Goal: Task Accomplishment & Management: Use online tool/utility

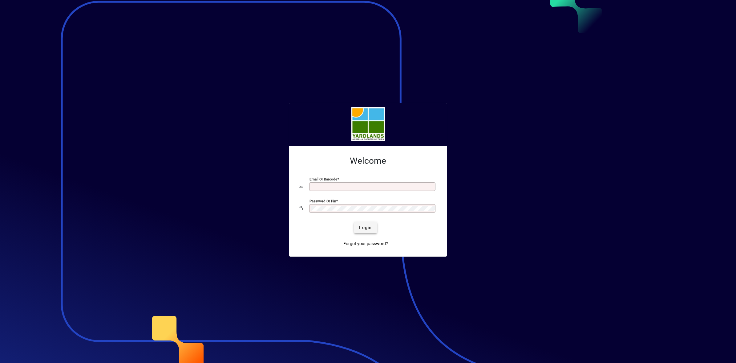
type input "**********"
click at [368, 230] on span "Login" at bounding box center [365, 227] width 13 height 6
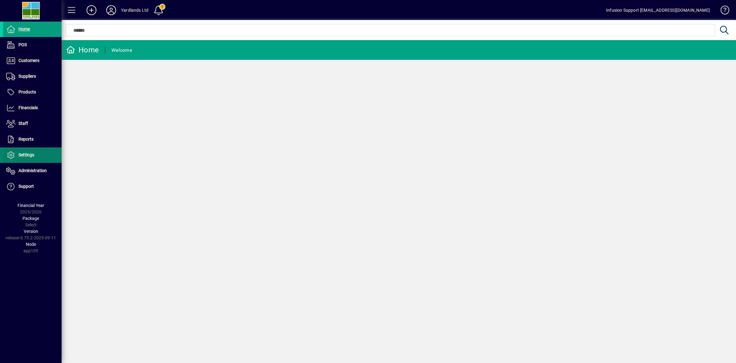
click at [28, 157] on span "Settings" at bounding box center [26, 154] width 16 height 5
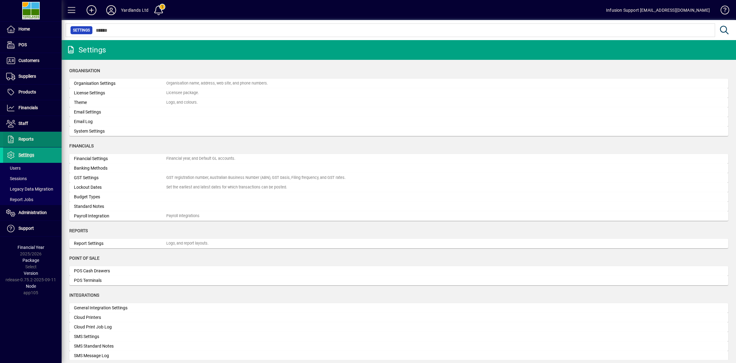
click at [21, 141] on span "Reports" at bounding box center [25, 138] width 15 height 5
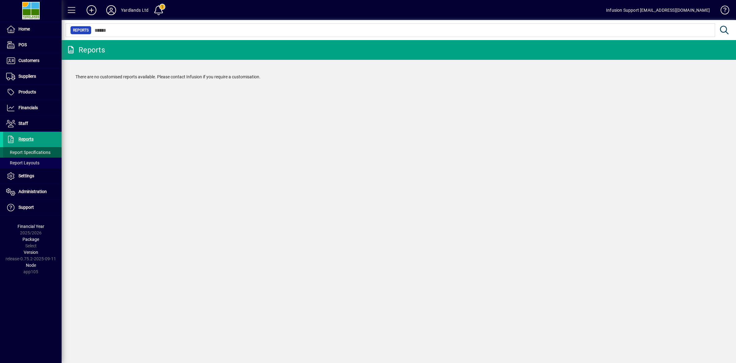
click at [31, 152] on span "Report Specifications" at bounding box center [28, 152] width 44 height 5
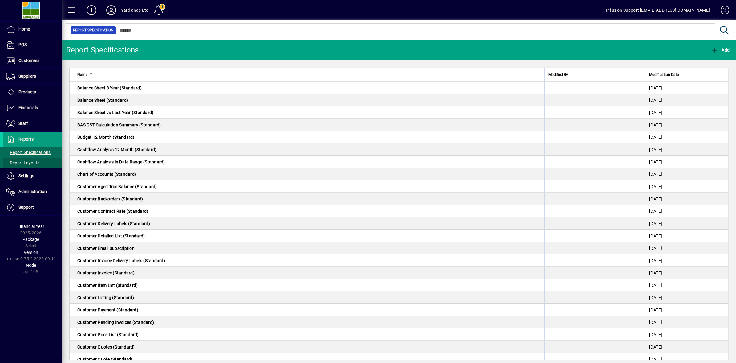
click at [25, 167] on span at bounding box center [32, 162] width 59 height 15
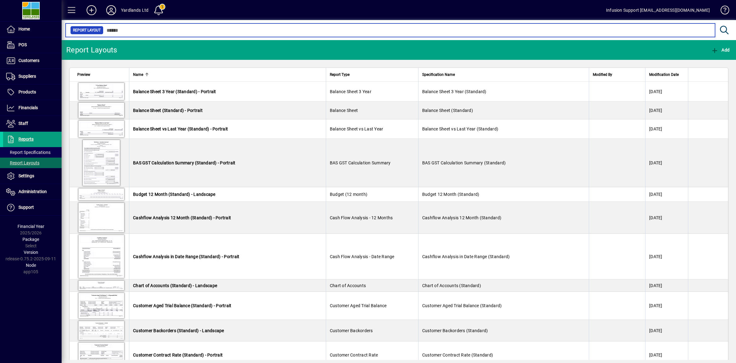
click at [124, 32] on input "text" at bounding box center [406, 30] width 607 height 9
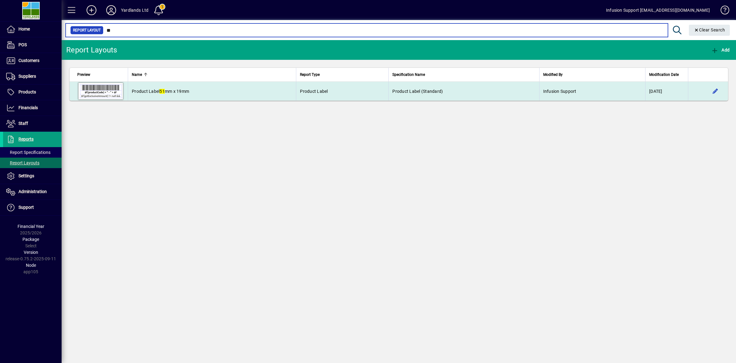
type input "**"
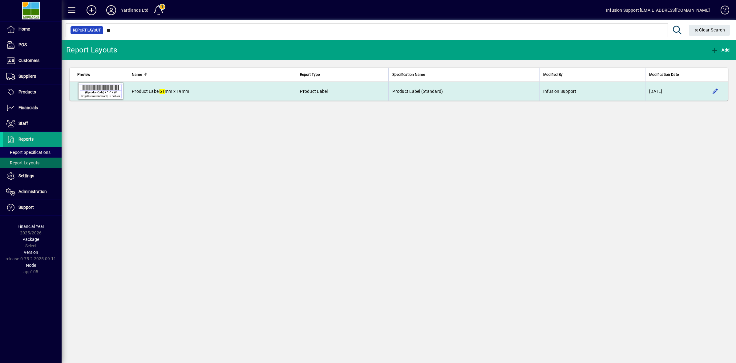
click at [443, 91] on span "Product Label (Standard)" at bounding box center [417, 91] width 51 height 5
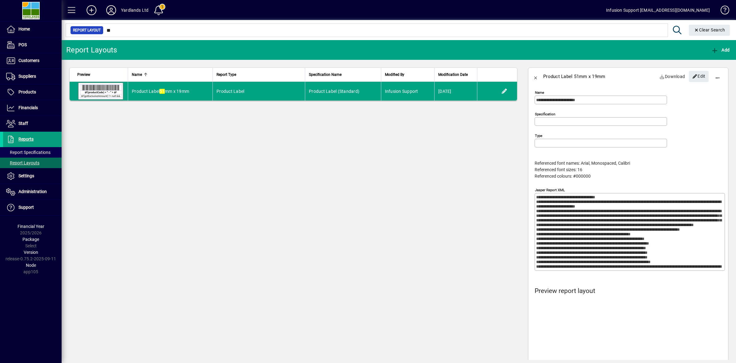
type input "**********"
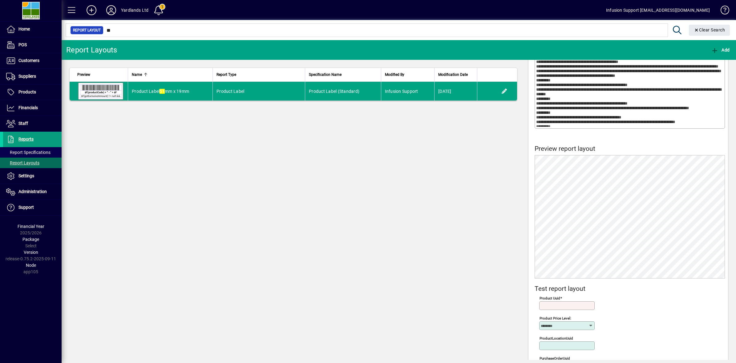
scroll to position [155, 0]
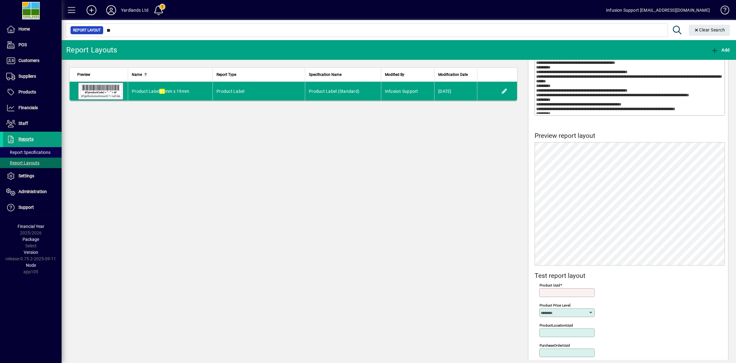
click at [561, 292] on input "Product Uuid" at bounding box center [568, 292] width 54 height 5
type input "**********"
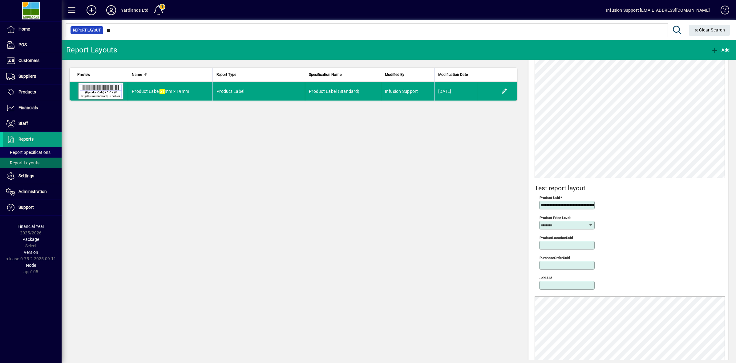
scroll to position [247, 0]
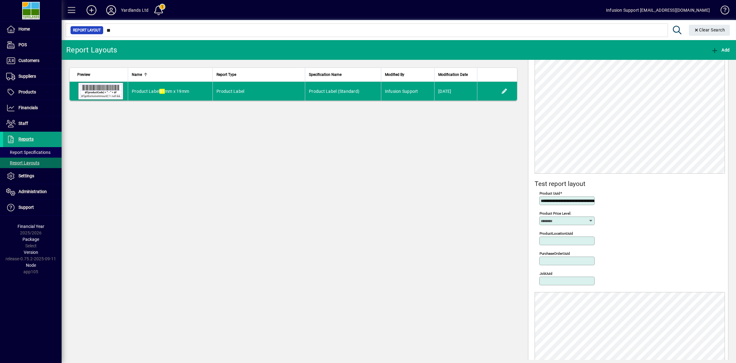
click at [589, 222] on icon at bounding box center [591, 220] width 5 height 5
click at [547, 247] on div "Retail" at bounding box center [552, 246] width 26 height 6
type input "******"
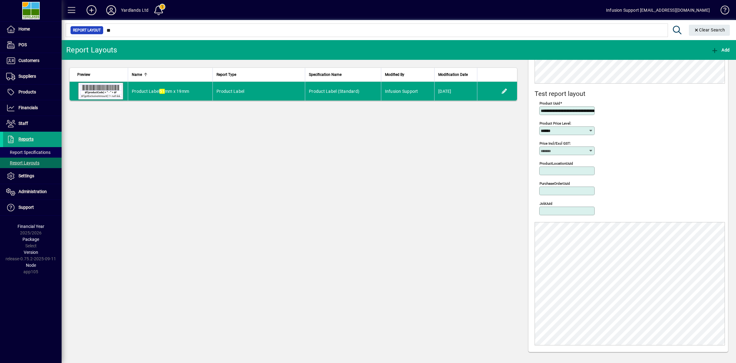
scroll to position [82, 0]
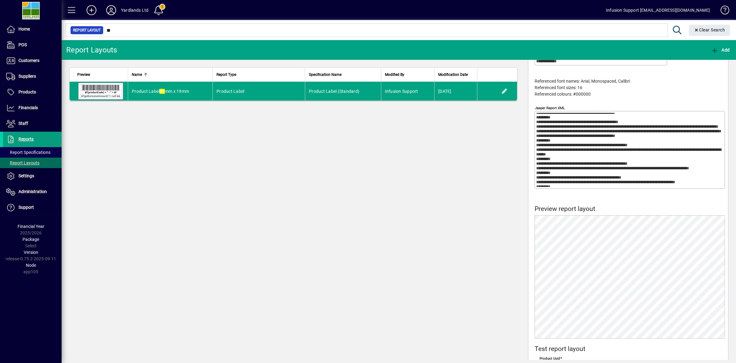
click at [540, 148] on textarea "Jasper Report XML" at bounding box center [630, 150] width 188 height 74
click at [564, 147] on textarea "Jasper Report XML" at bounding box center [630, 150] width 188 height 74
click at [564, 144] on textarea "Jasper Report XML" at bounding box center [630, 150] width 188 height 74
click at [370, 130] on app-page-flat "Preview Name Report Type Specification Name Modified By Modification Date Produ…" at bounding box center [294, 210] width 464 height 300
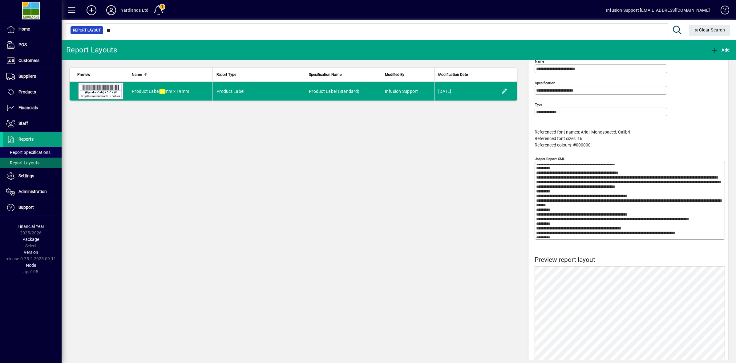
click at [610, 193] on textarea "Jasper Report XML" at bounding box center [630, 201] width 188 height 74
click at [565, 186] on textarea "Jasper Report XML" at bounding box center [630, 201] width 188 height 74
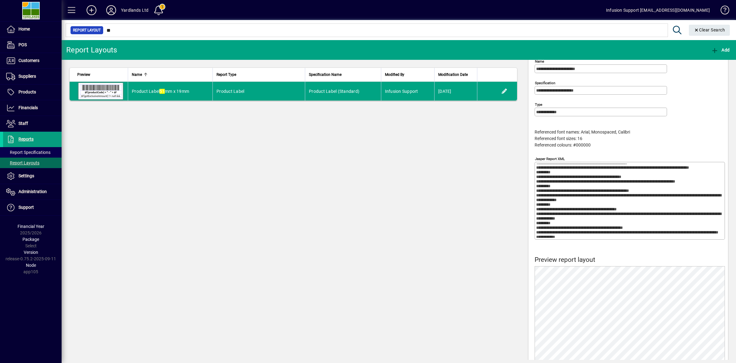
click at [594, 197] on textarea "Jasper Report XML" at bounding box center [630, 201] width 188 height 74
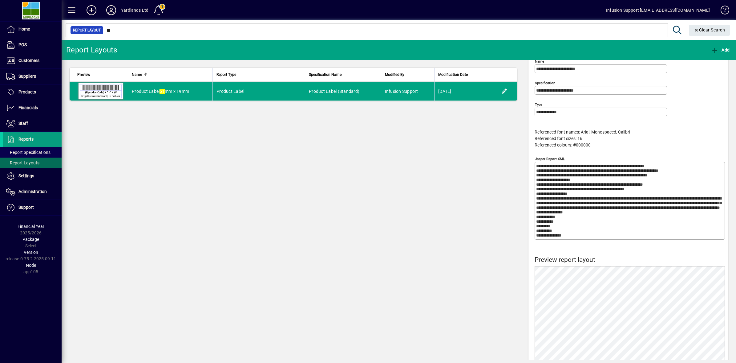
scroll to position [134, 0]
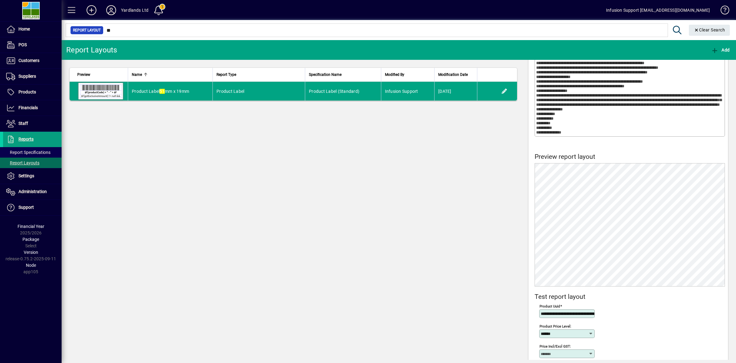
click at [569, 128] on textarea "Jasper Report XML" at bounding box center [630, 98] width 188 height 74
click at [567, 132] on textarea "Jasper Report XML" at bounding box center [630, 98] width 188 height 74
click at [567, 128] on textarea "Jasper Report XML" at bounding box center [630, 98] width 188 height 74
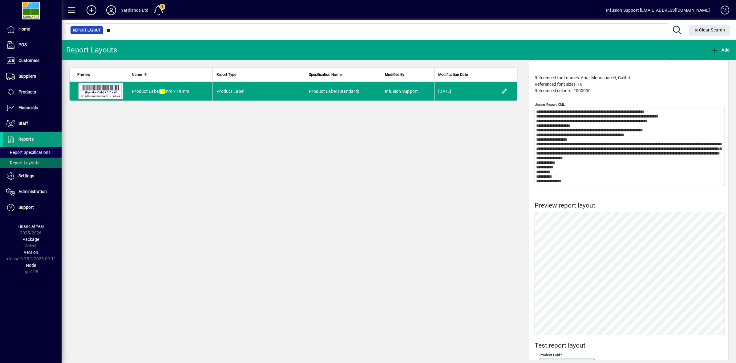
scroll to position [73, 0]
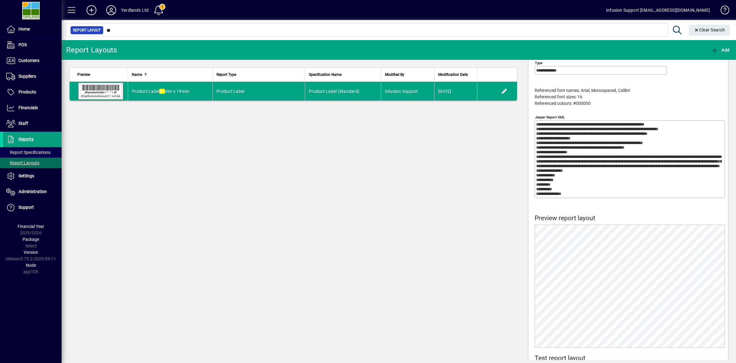
click at [579, 186] on textarea "Jasper Report XML" at bounding box center [630, 159] width 188 height 74
